Goal: Transaction & Acquisition: Purchase product/service

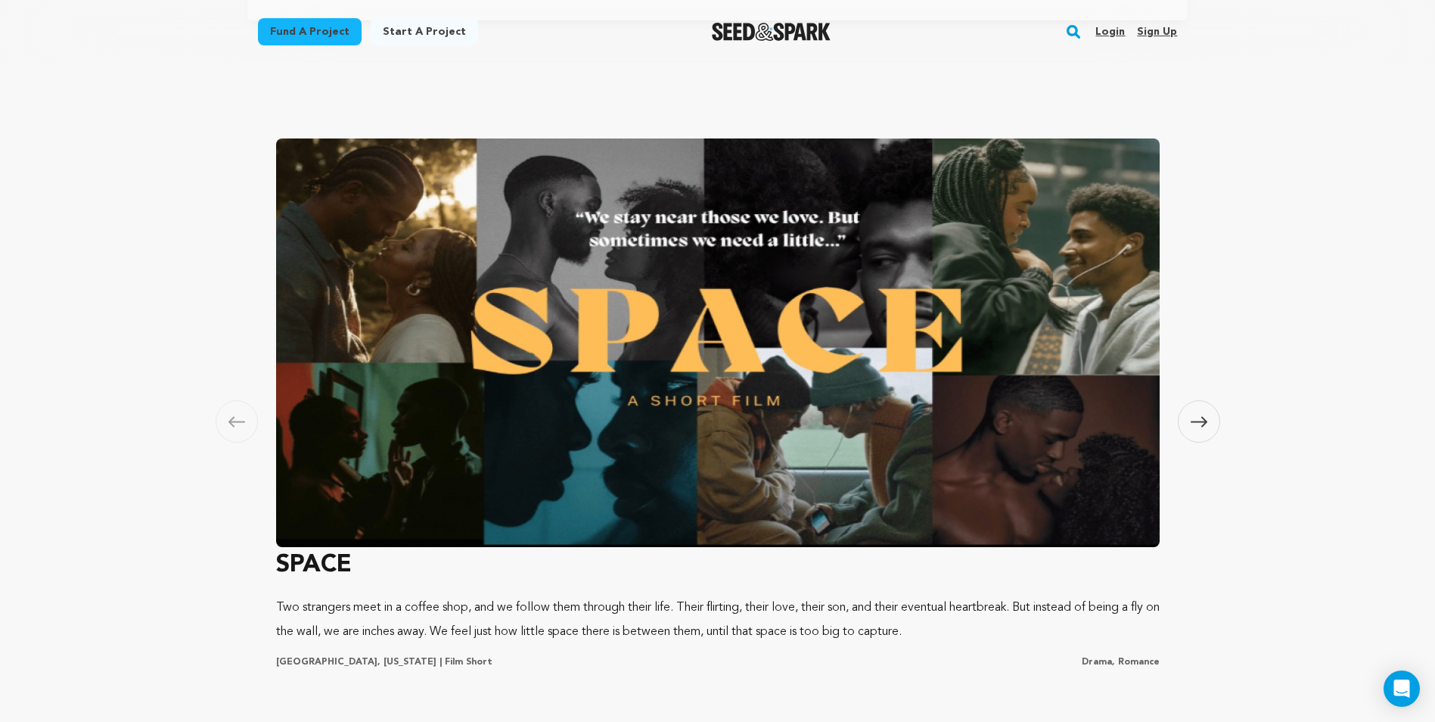
scroll to position [1211, 0]
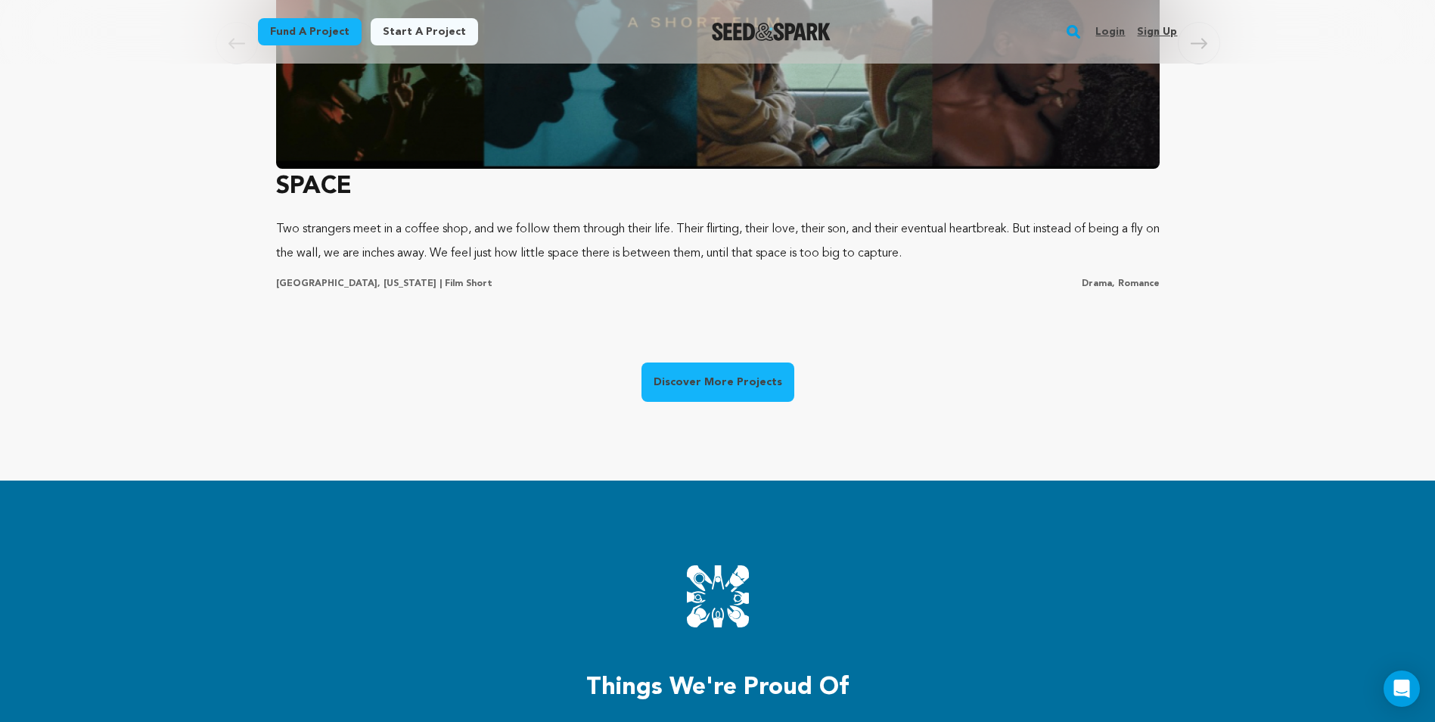
click at [754, 393] on link "Discover More Projects" at bounding box center [718, 381] width 153 height 39
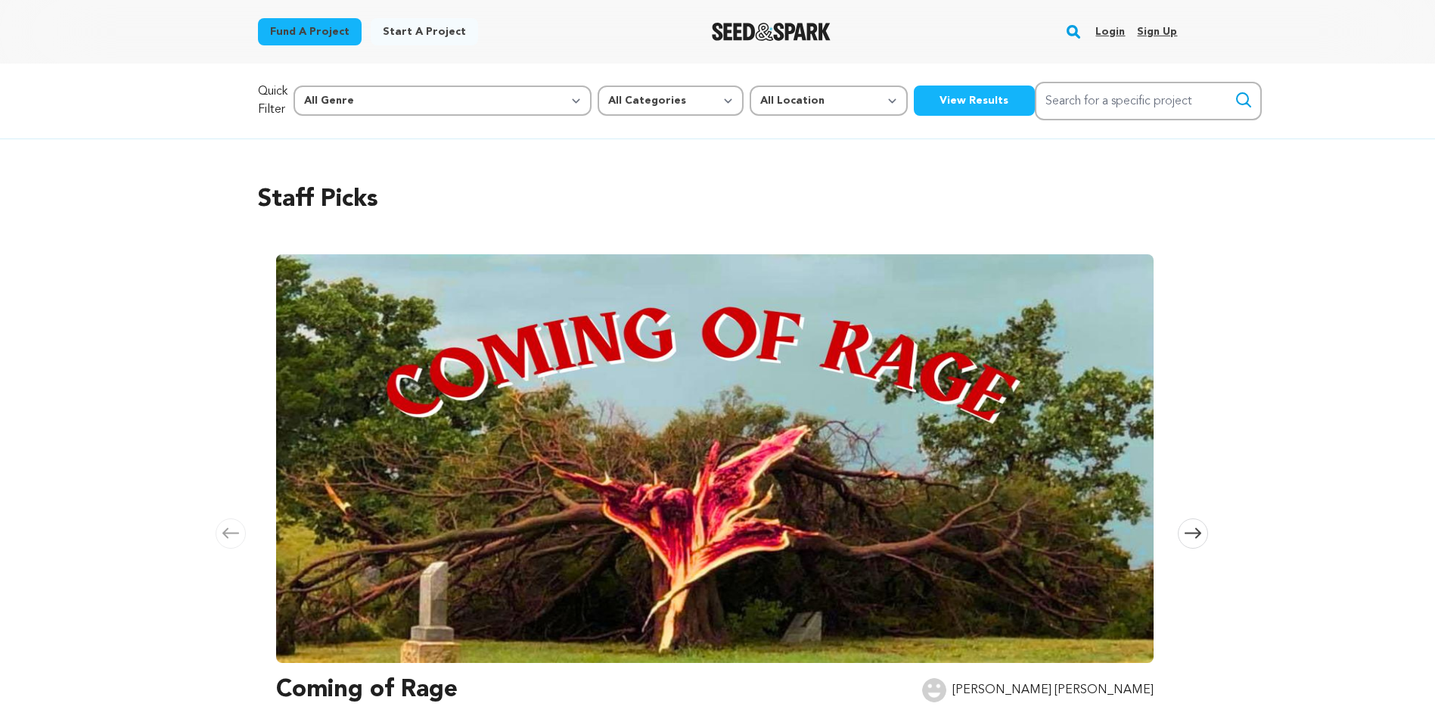
click at [914, 91] on button "View Results" at bounding box center [974, 101] width 121 height 30
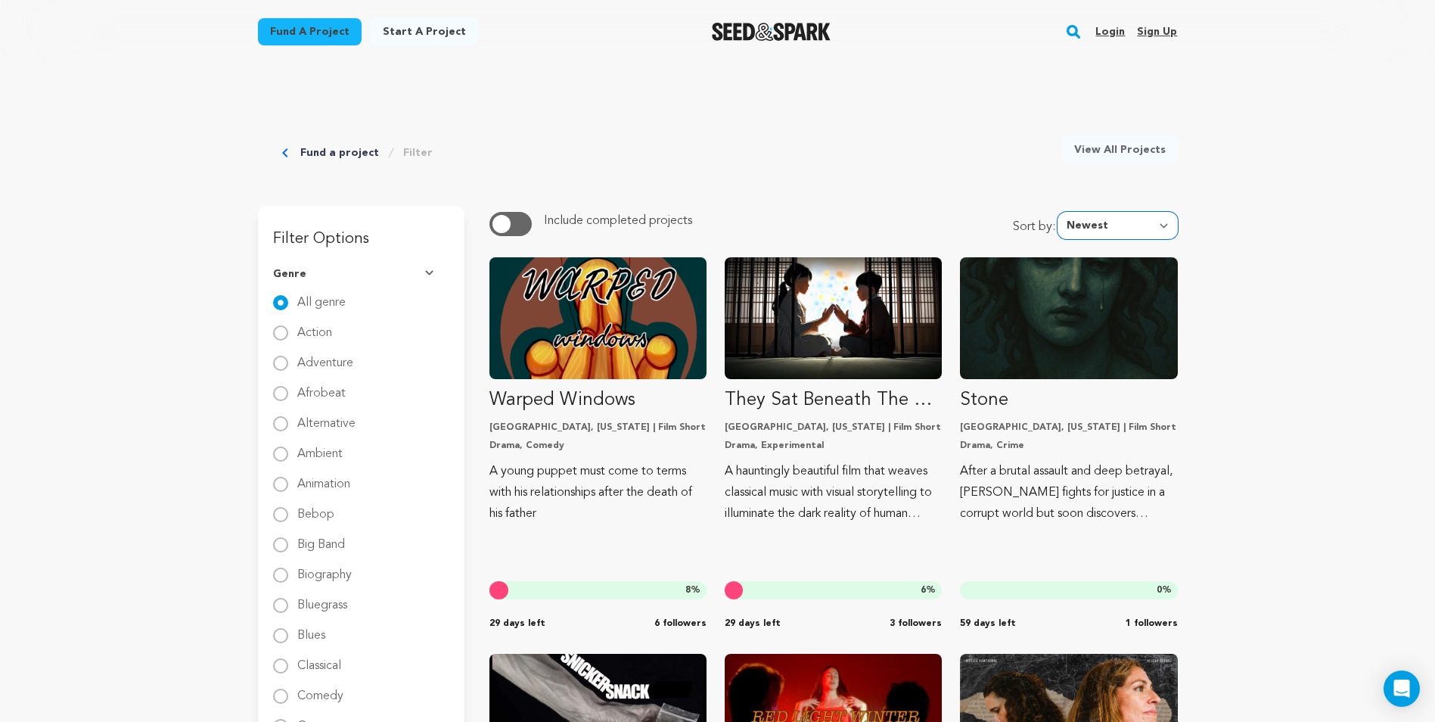
click at [1136, 222] on select "Newest Most Popular Most Funded Trending Now Ending Now Amount Raised" at bounding box center [1118, 225] width 120 height 27
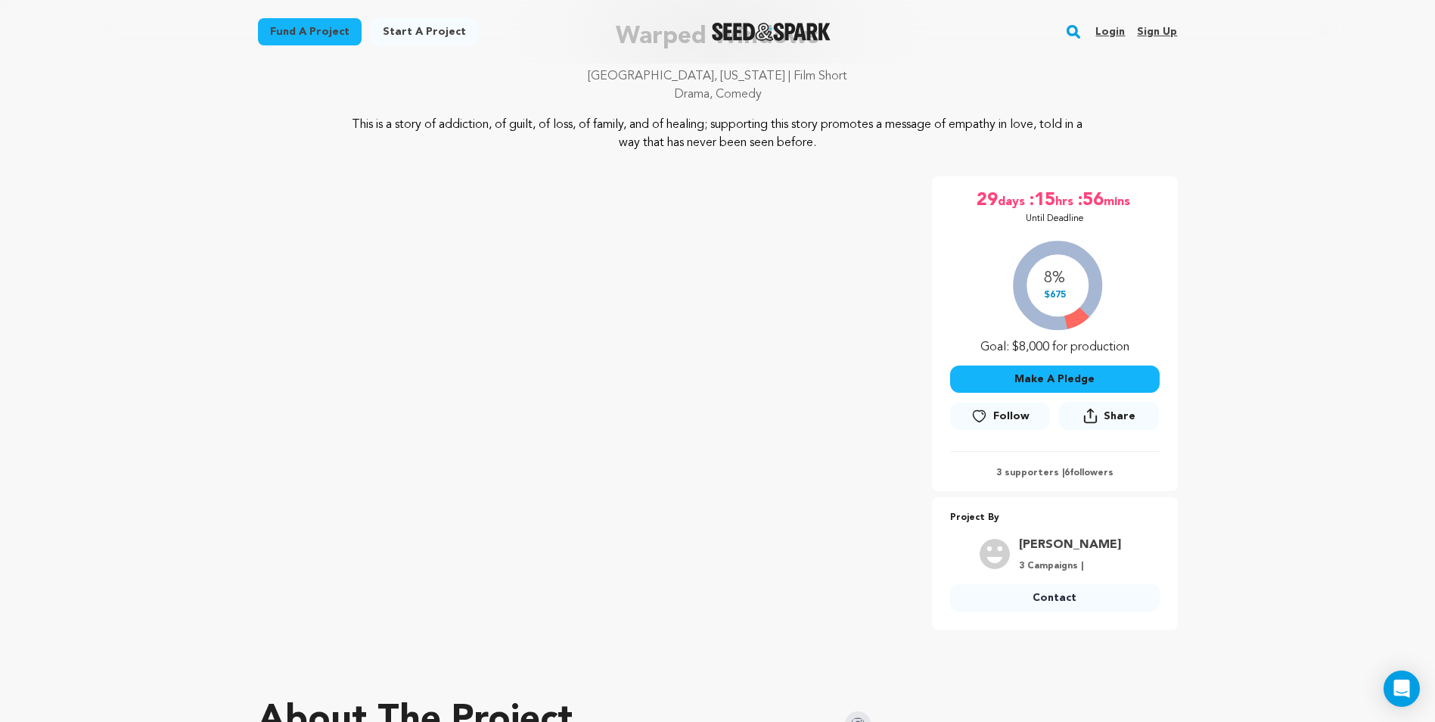
scroll to position [151, 0]
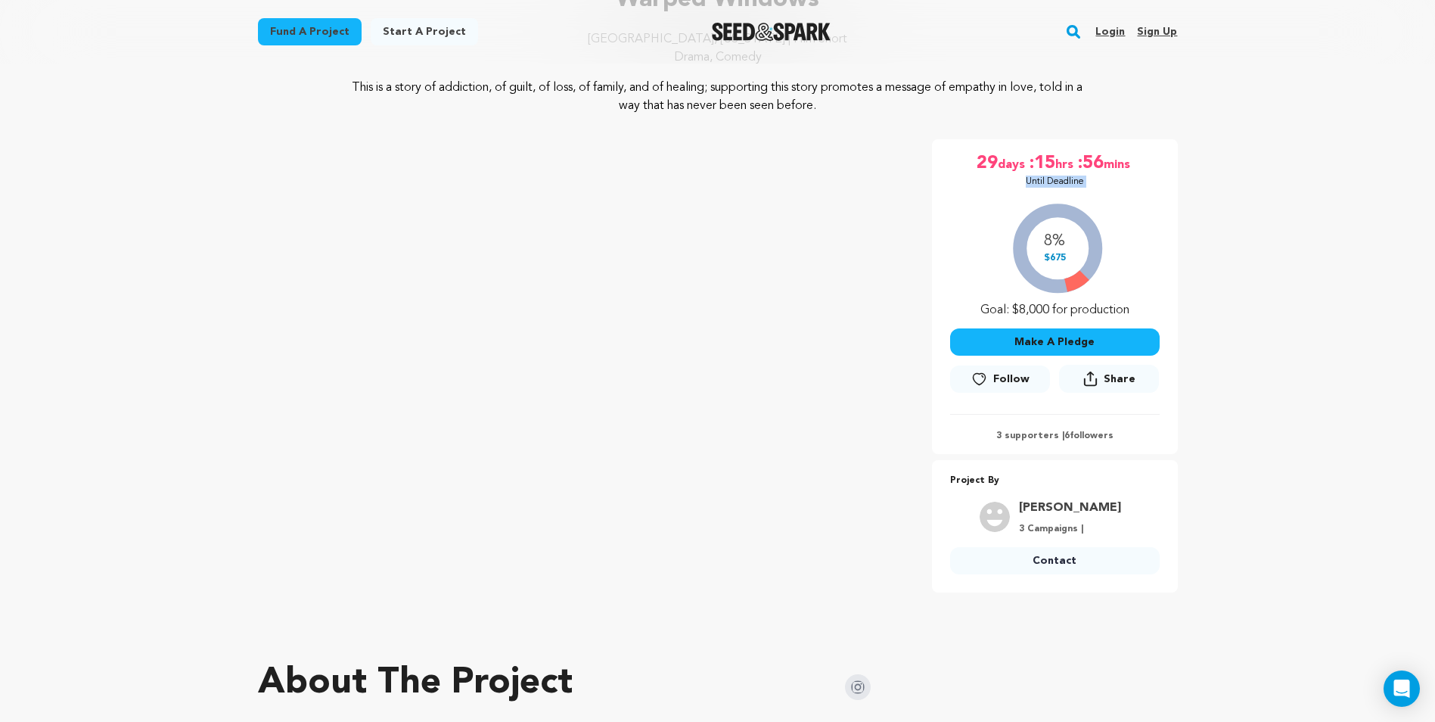
drag, startPoint x: 1357, startPoint y: 185, endPoint x: 1416, endPoint y: 220, distance: 68.9
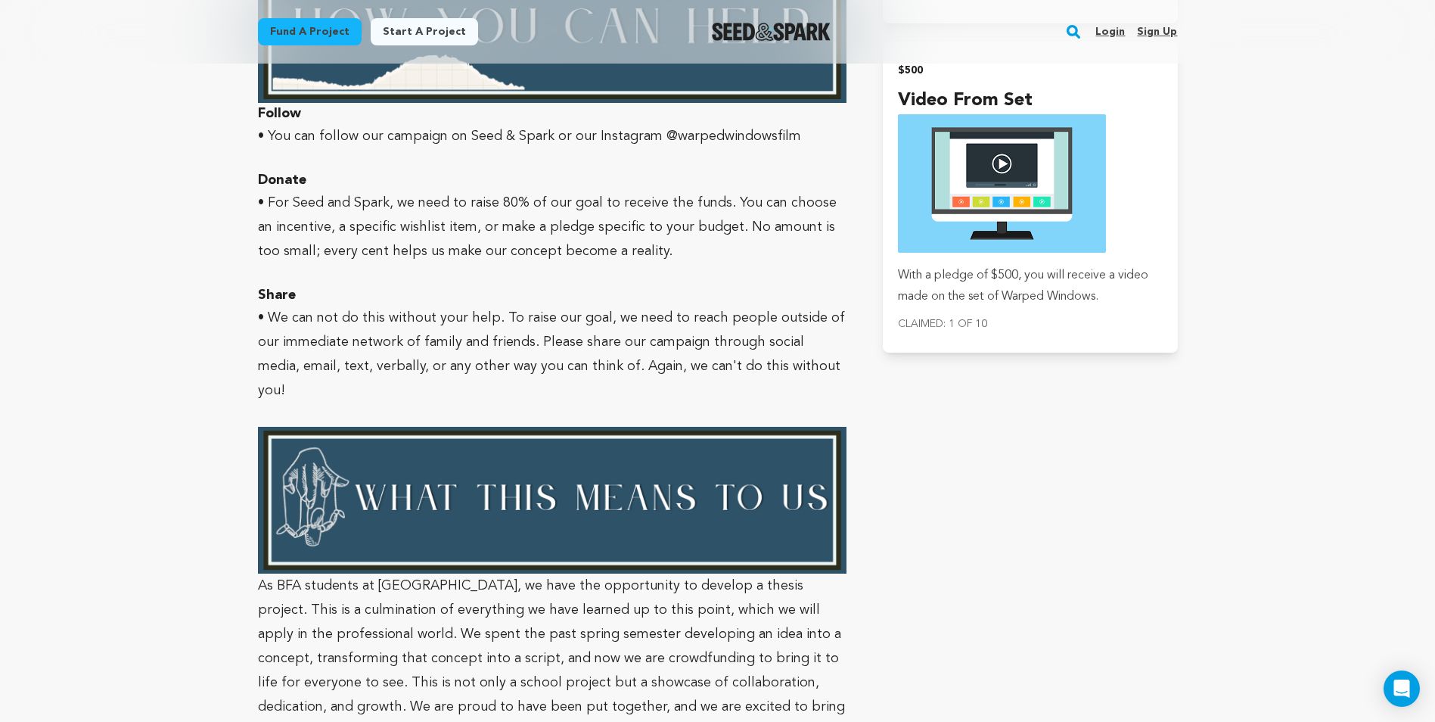
scroll to position [2590, 0]
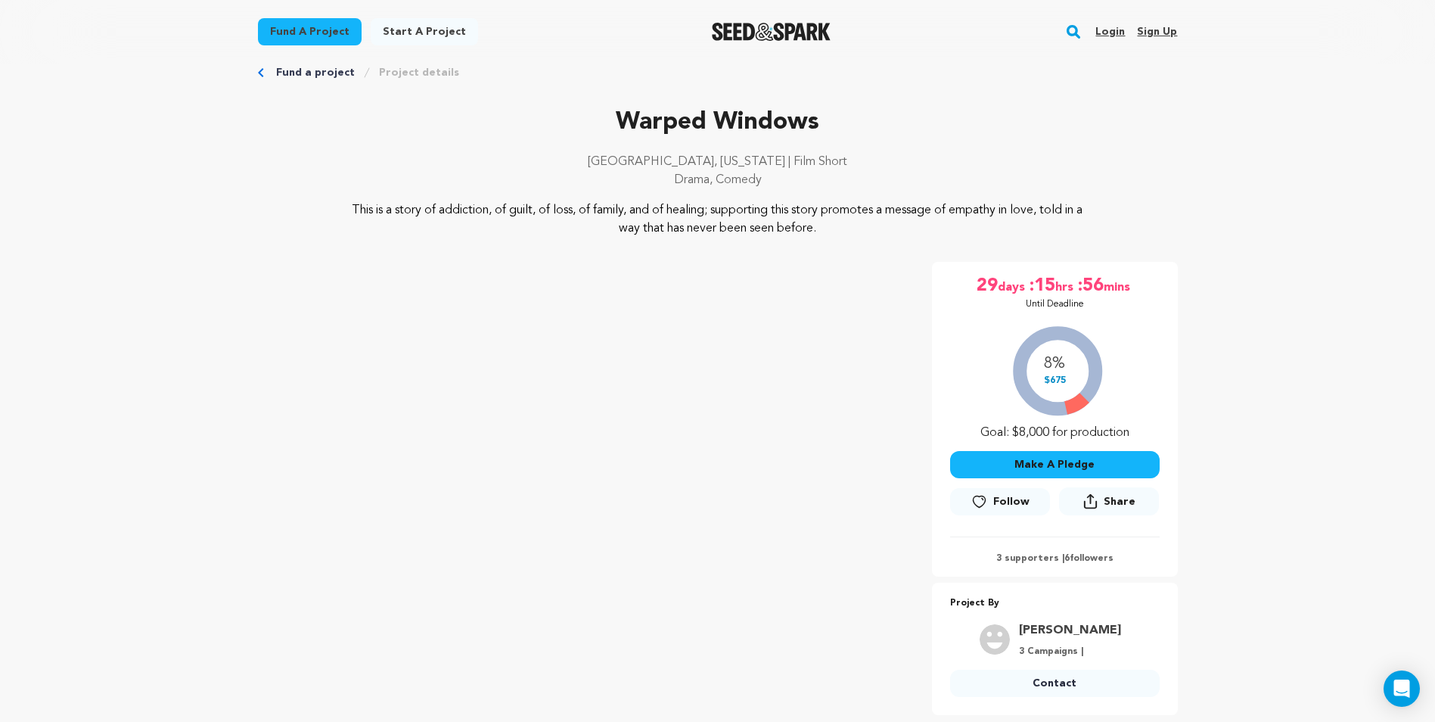
scroll to position [76, 0]
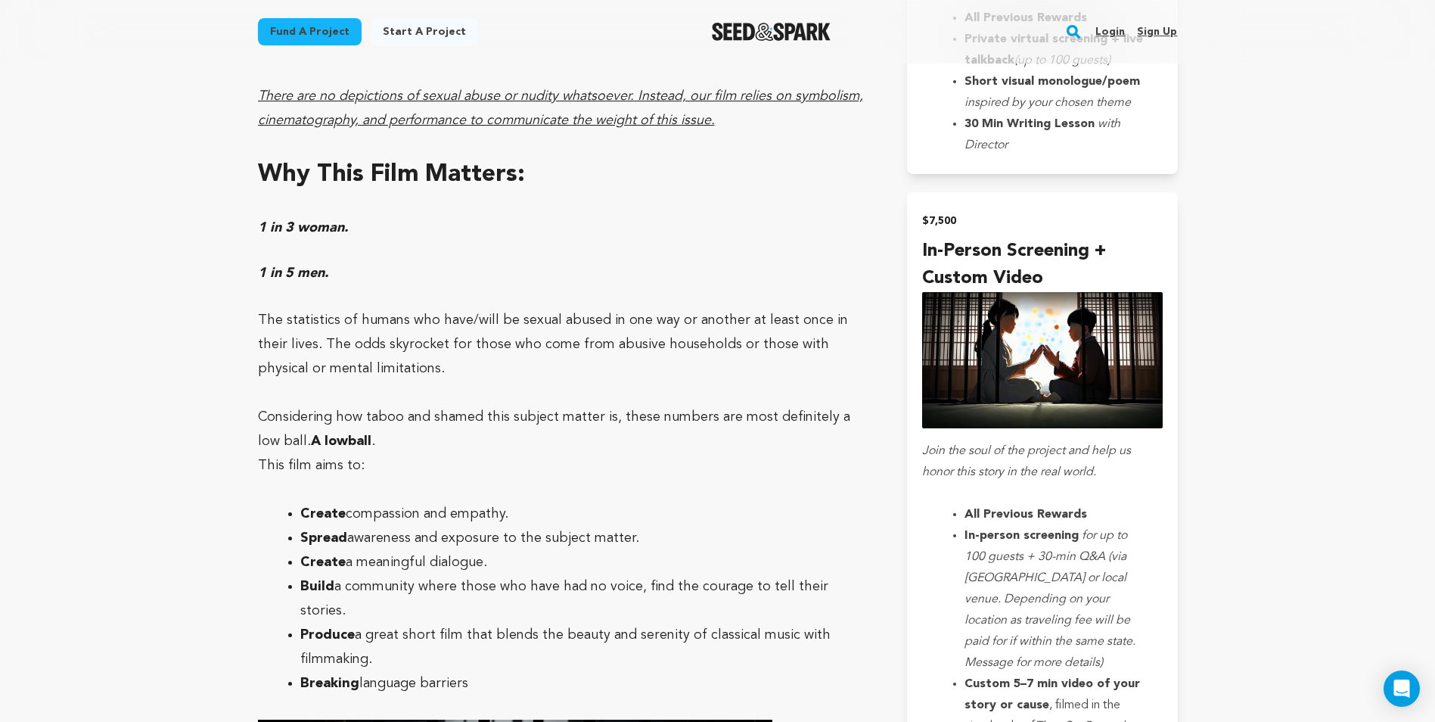
scroll to position [5437, 0]
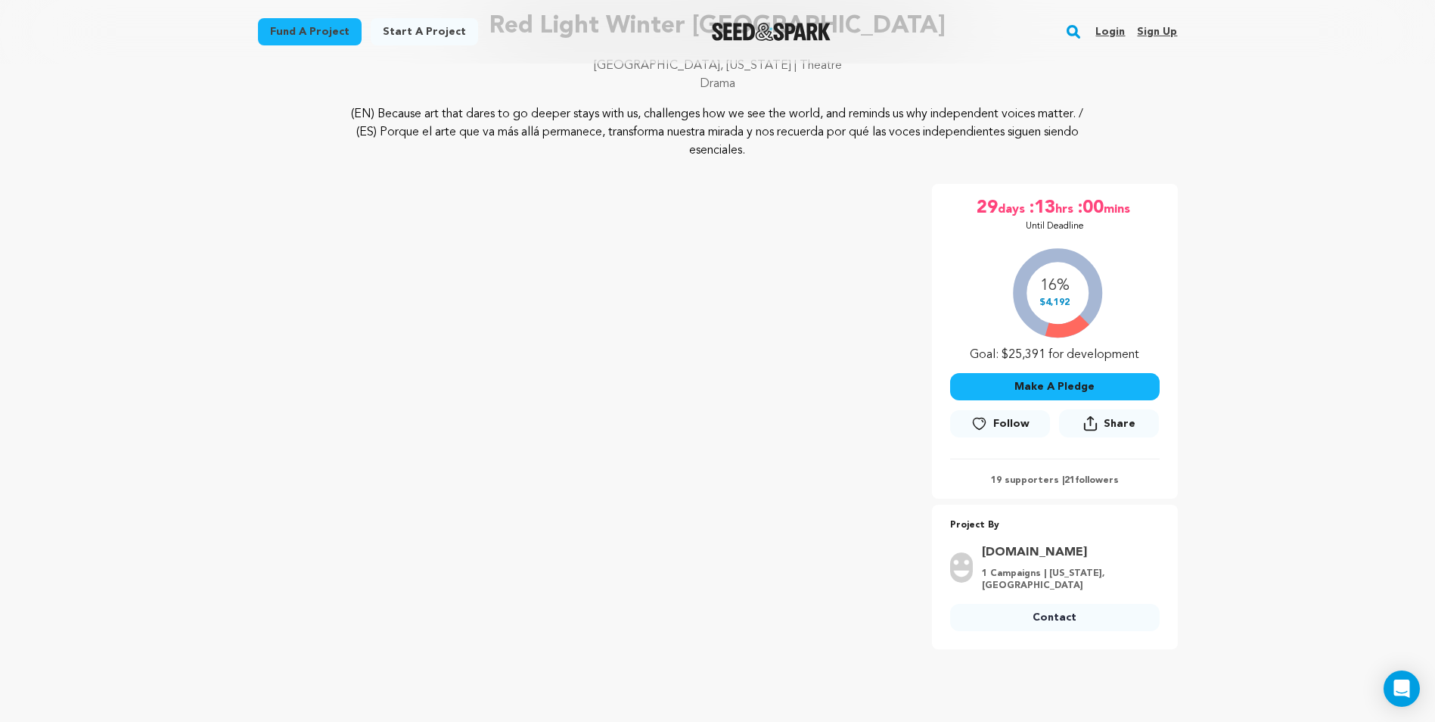
scroll to position [76, 0]
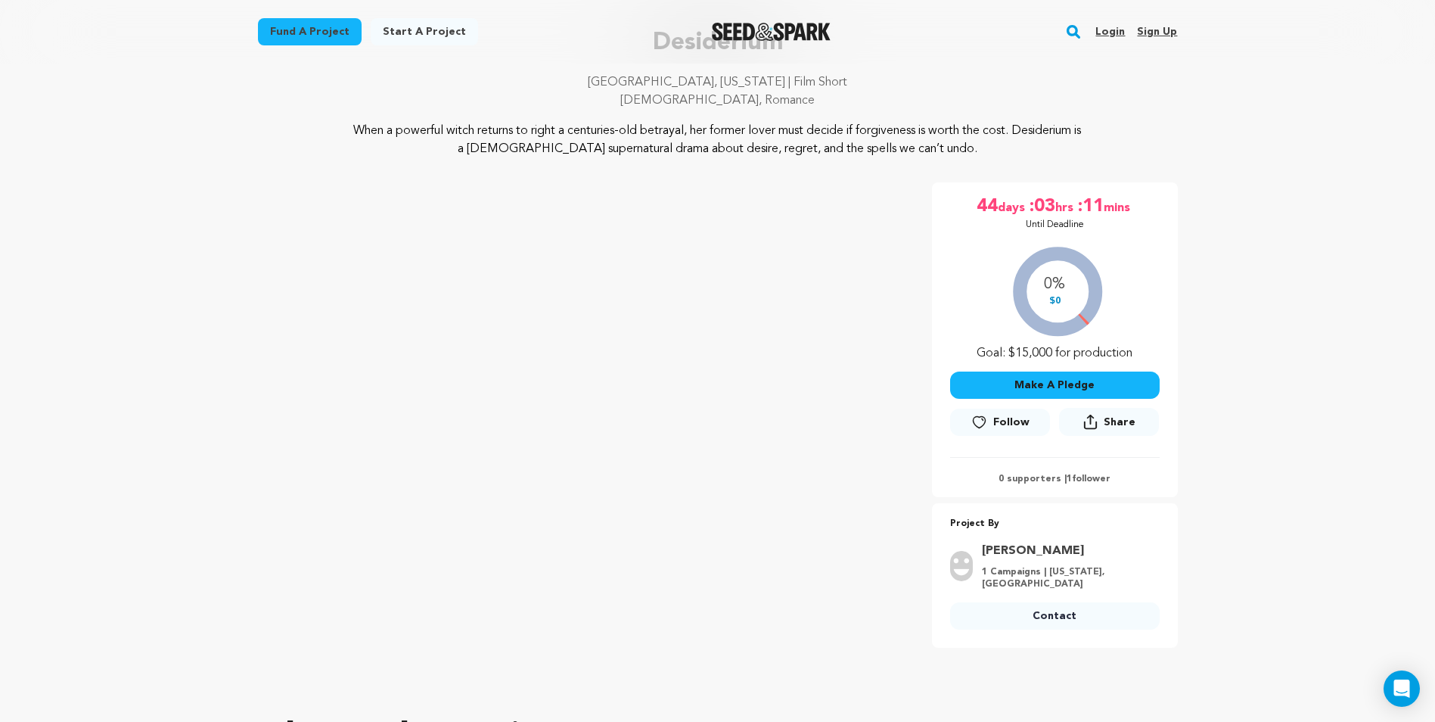
scroll to position [151, 0]
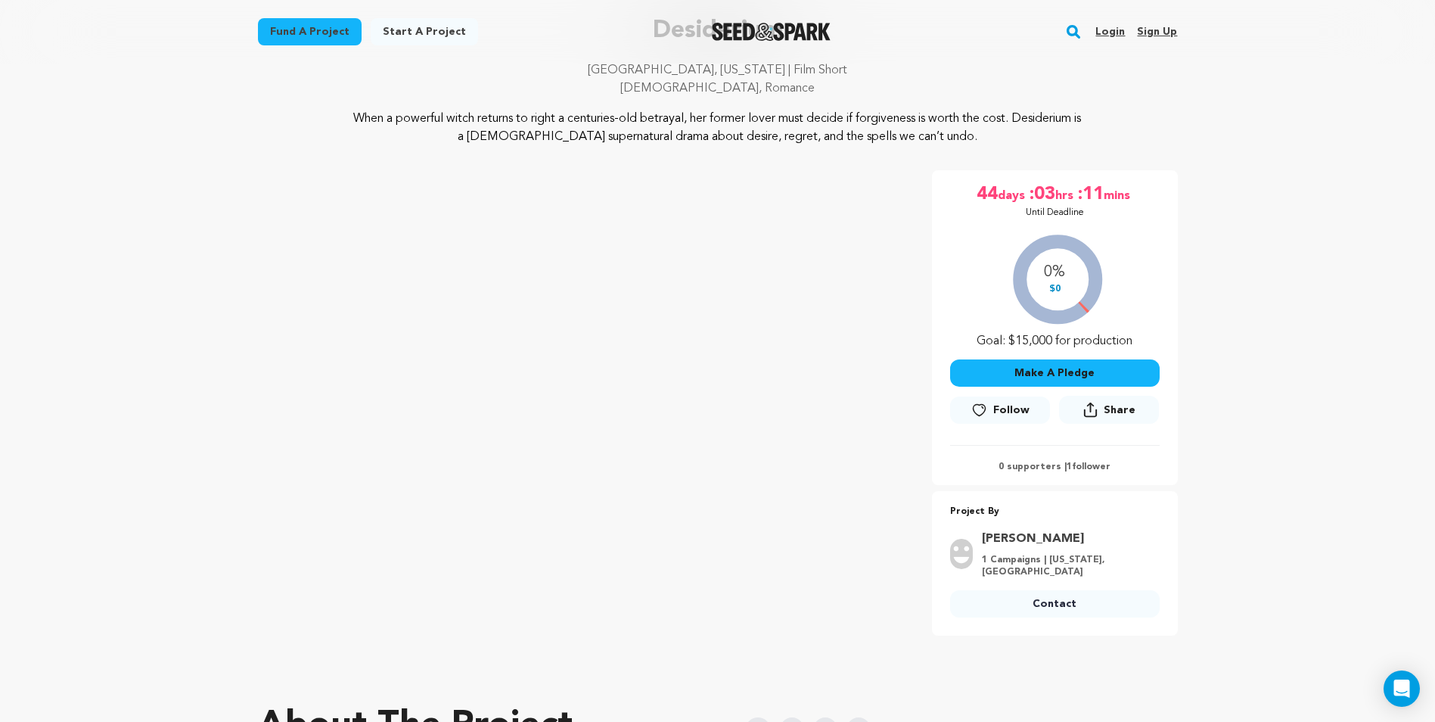
scroll to position [0, 0]
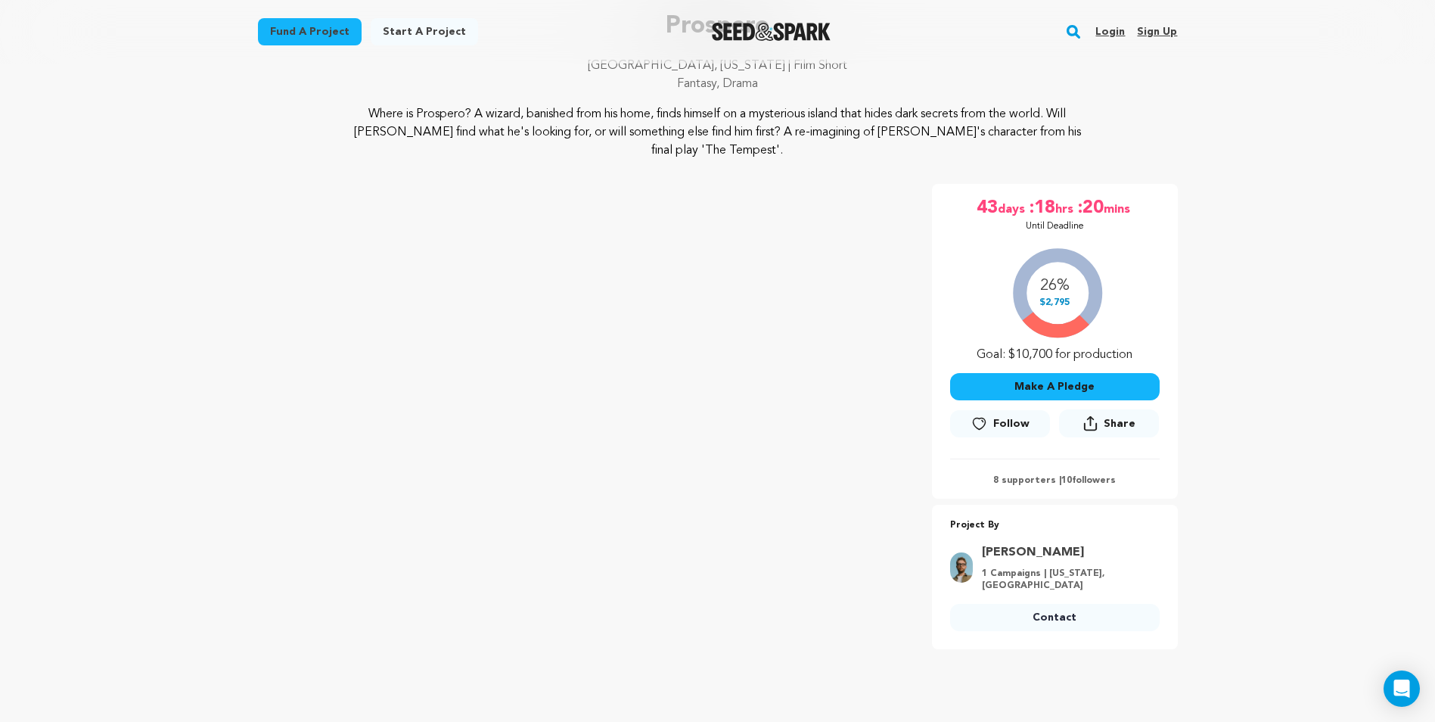
scroll to position [151, 0]
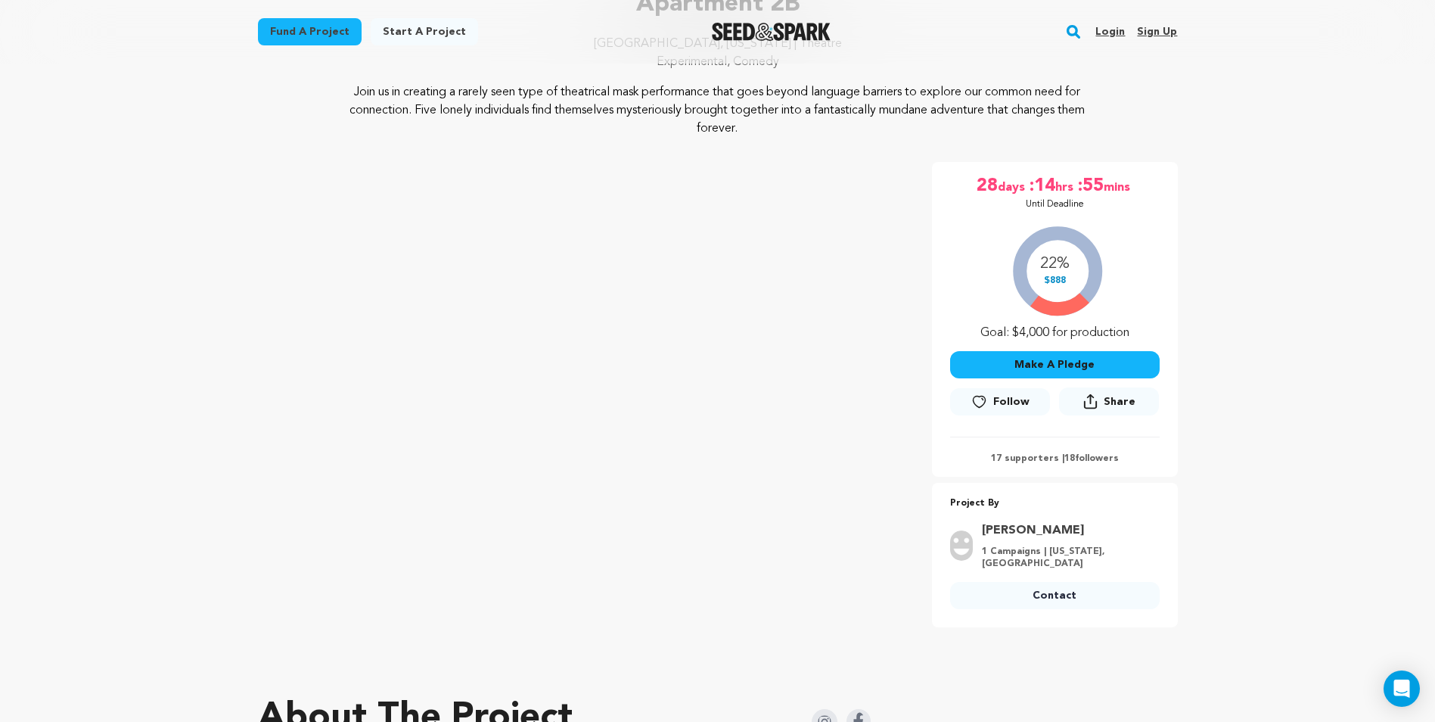
scroll to position [151, 0]
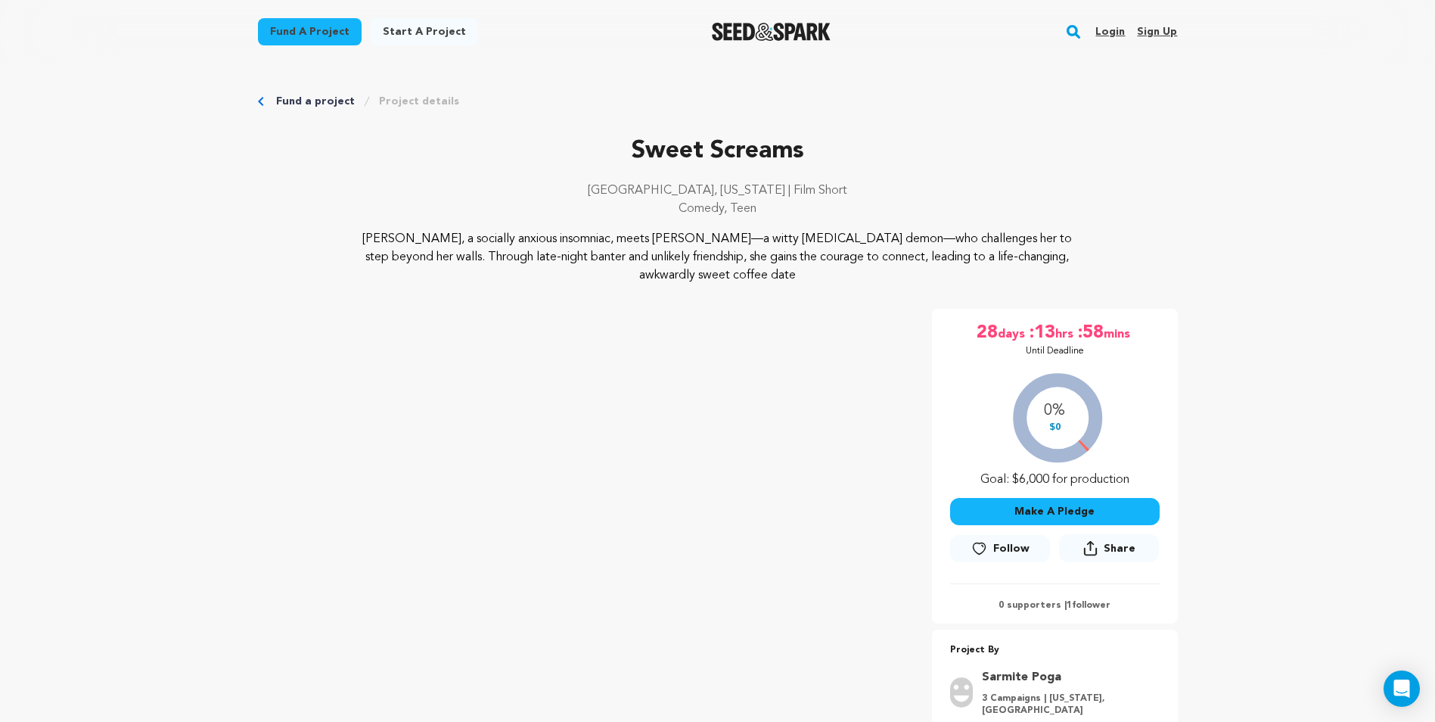
click at [667, 19] on div at bounding box center [772, 31] width 210 height 39
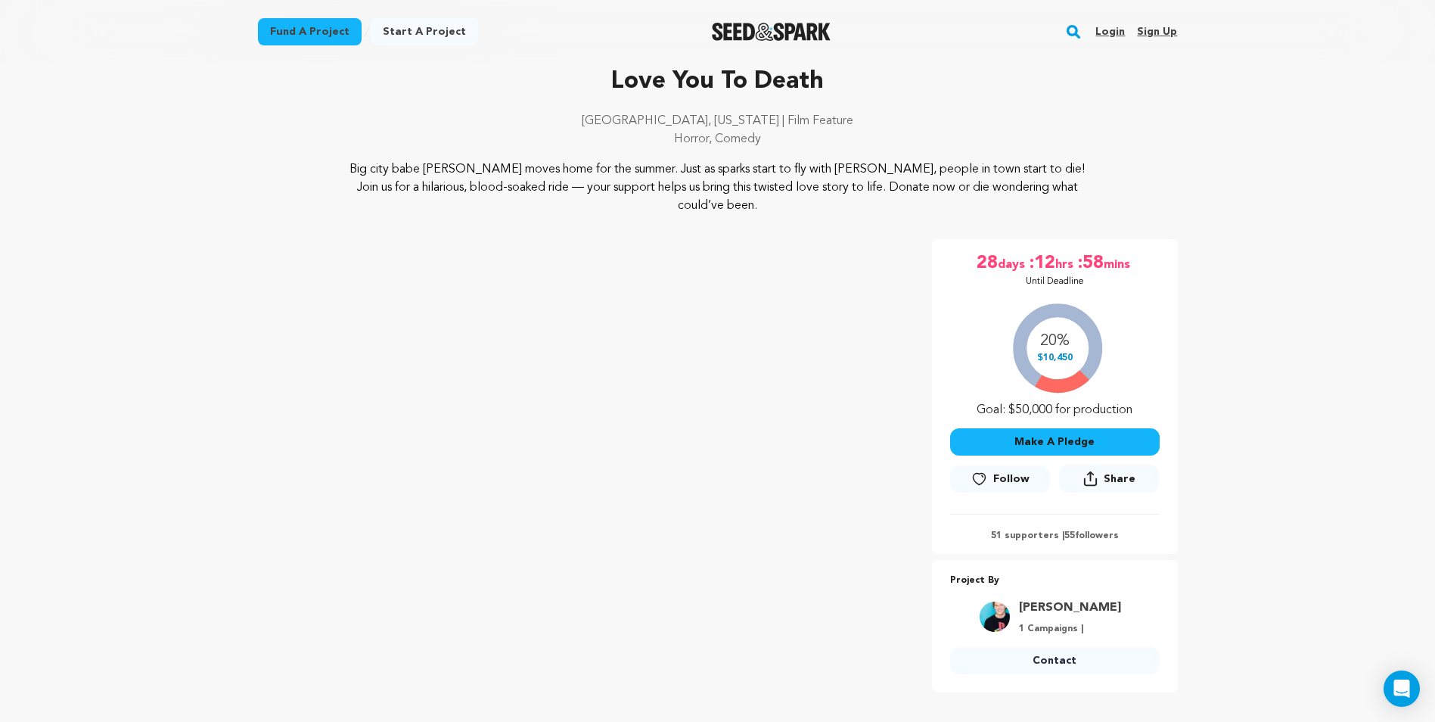
scroll to position [76, 0]
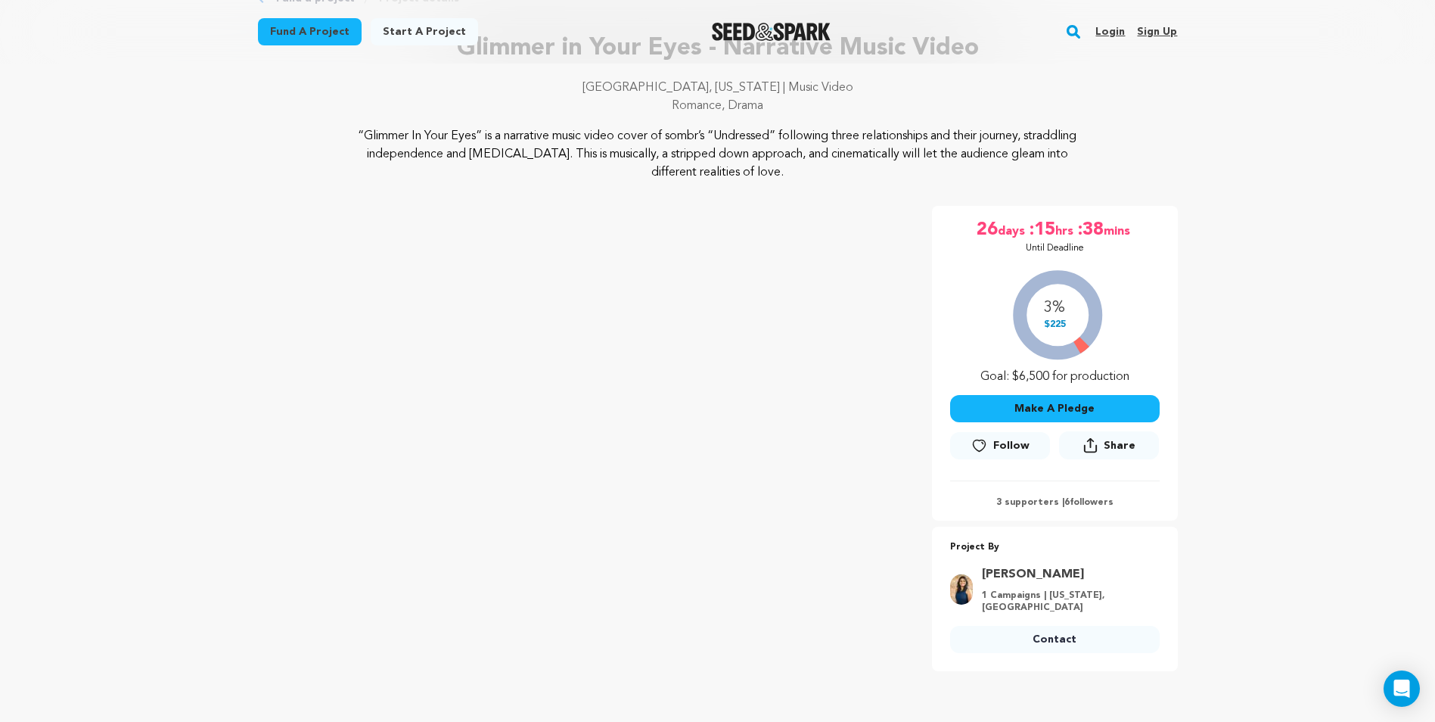
scroll to position [151, 0]
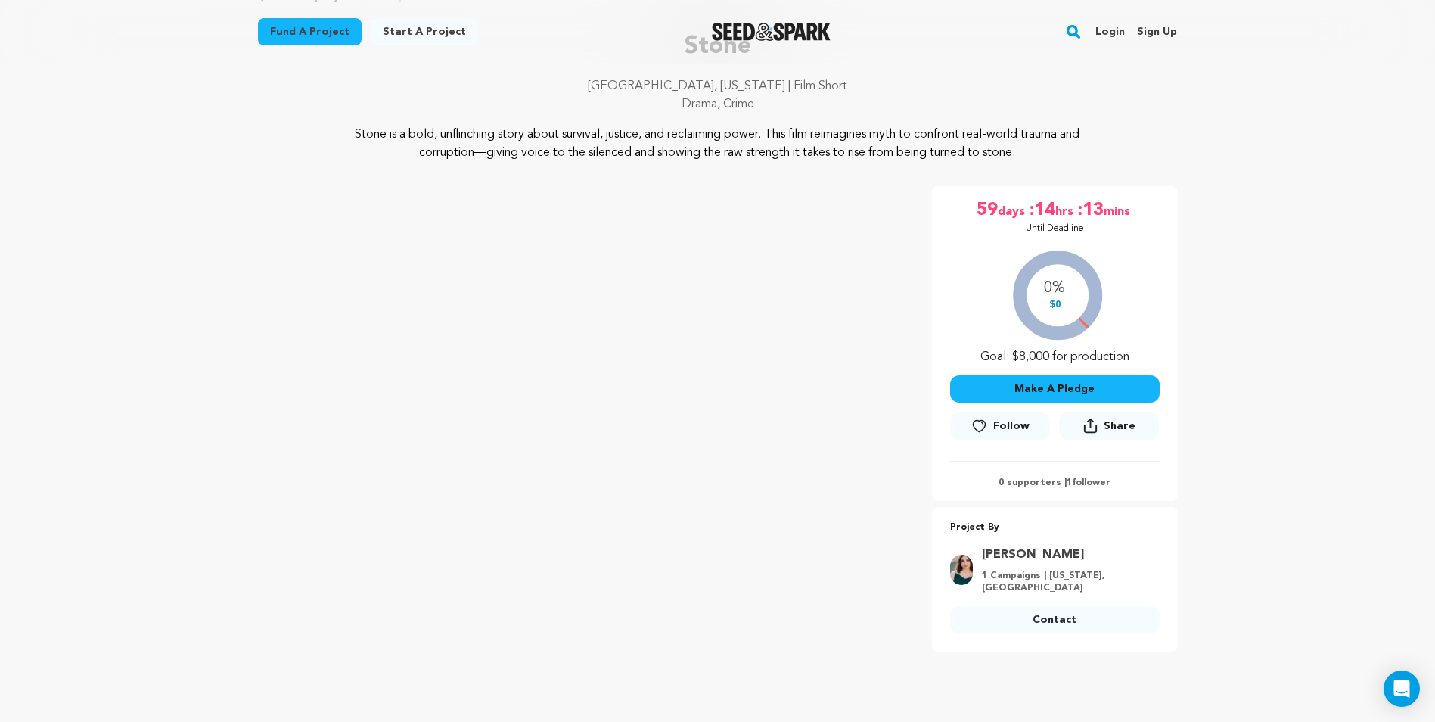
scroll to position [76, 0]
